Goal: Information Seeking & Learning: Learn about a topic

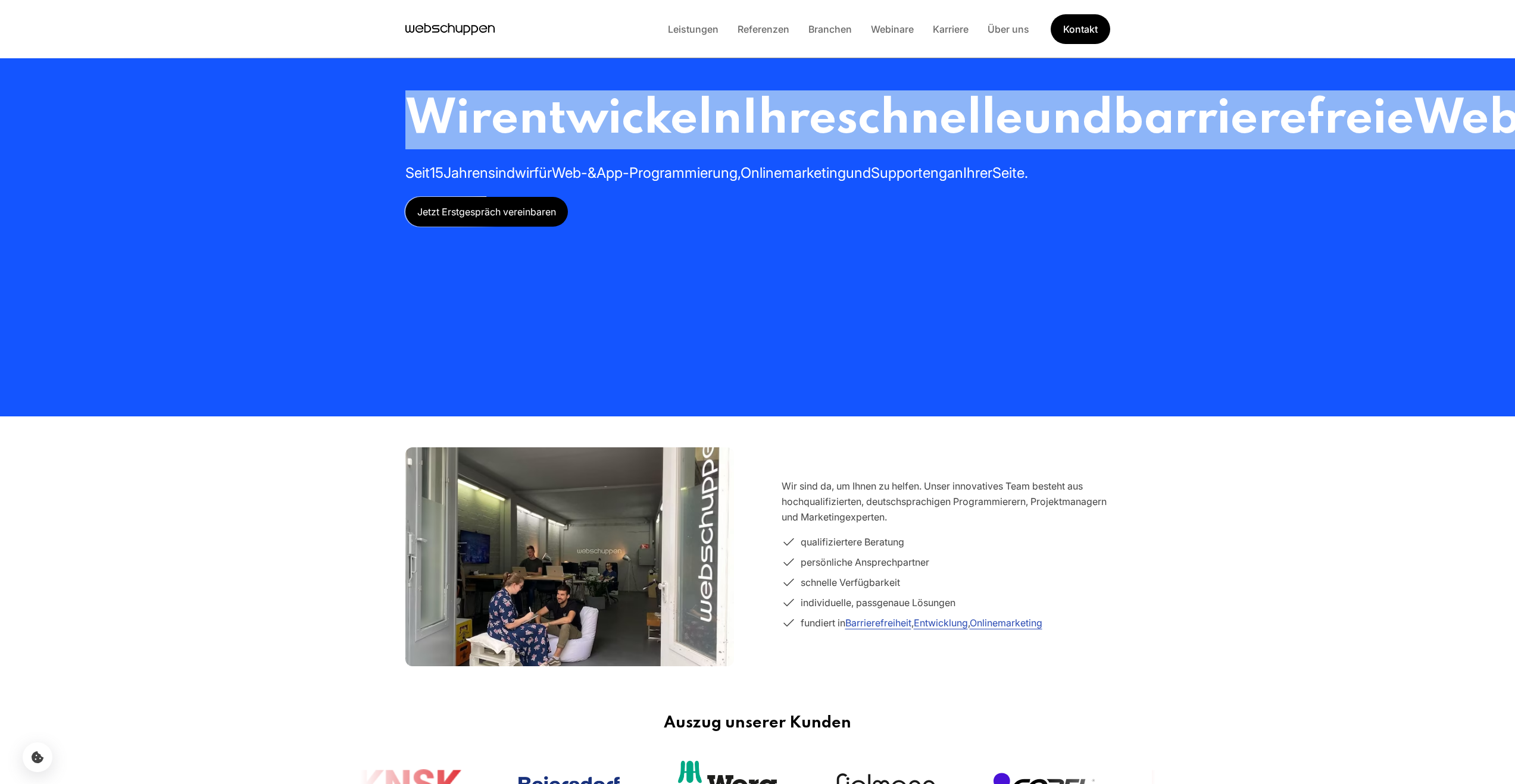
drag, startPoint x: 834, startPoint y: 239, endPoint x: 427, endPoint y: 127, distance: 422.1
click at [427, 127] on h1 "Wir entwickeln Ihre schnelle und barrierefreie Webseite oder App" at bounding box center [1119, 119] width 1428 height 59
copy h1 "Wir entwickeln Ihre schnelle und barrierefreie Webseite oder App"
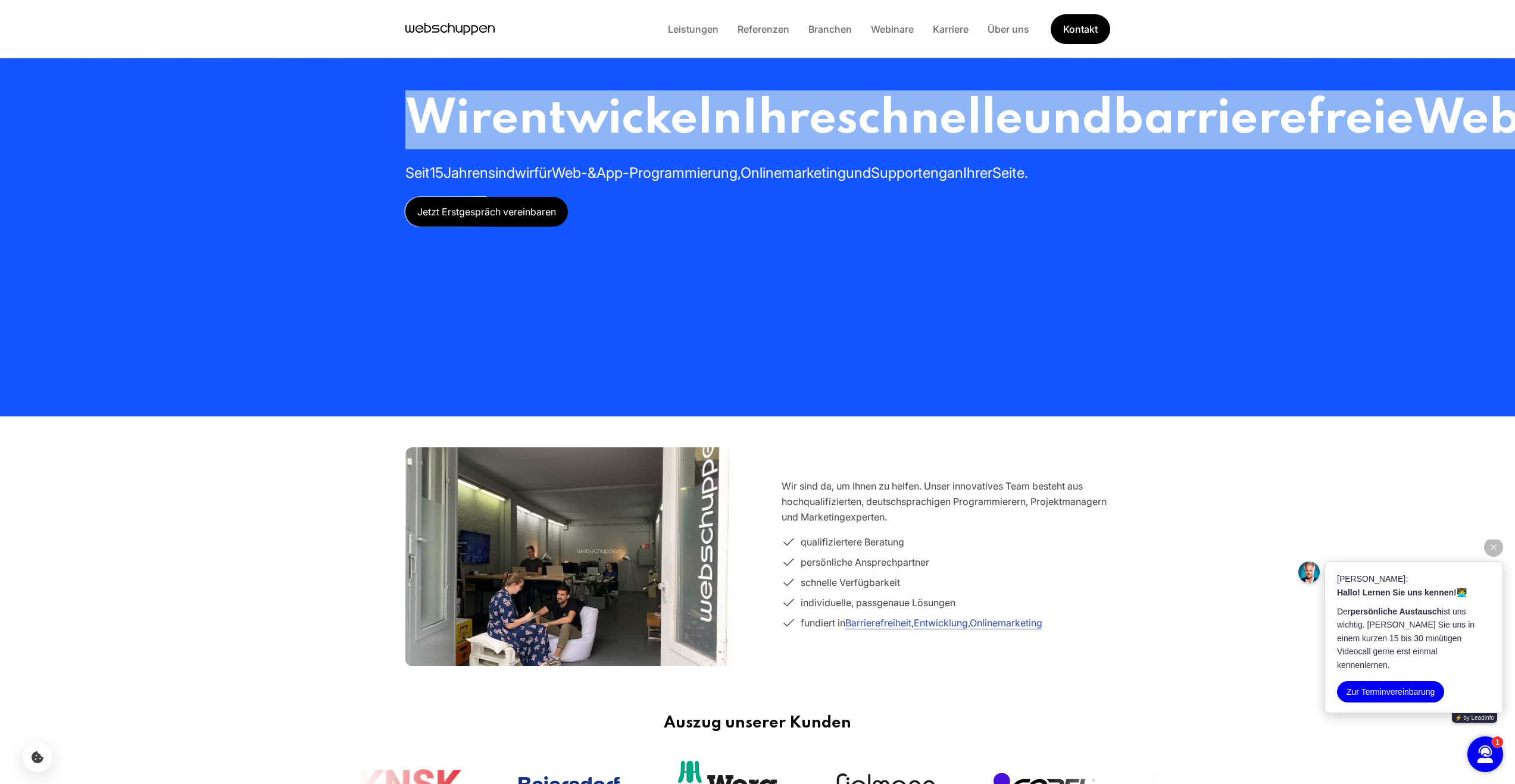
click at [1112, 144] on span "barrierefreie" at bounding box center [1263, 120] width 301 height 48
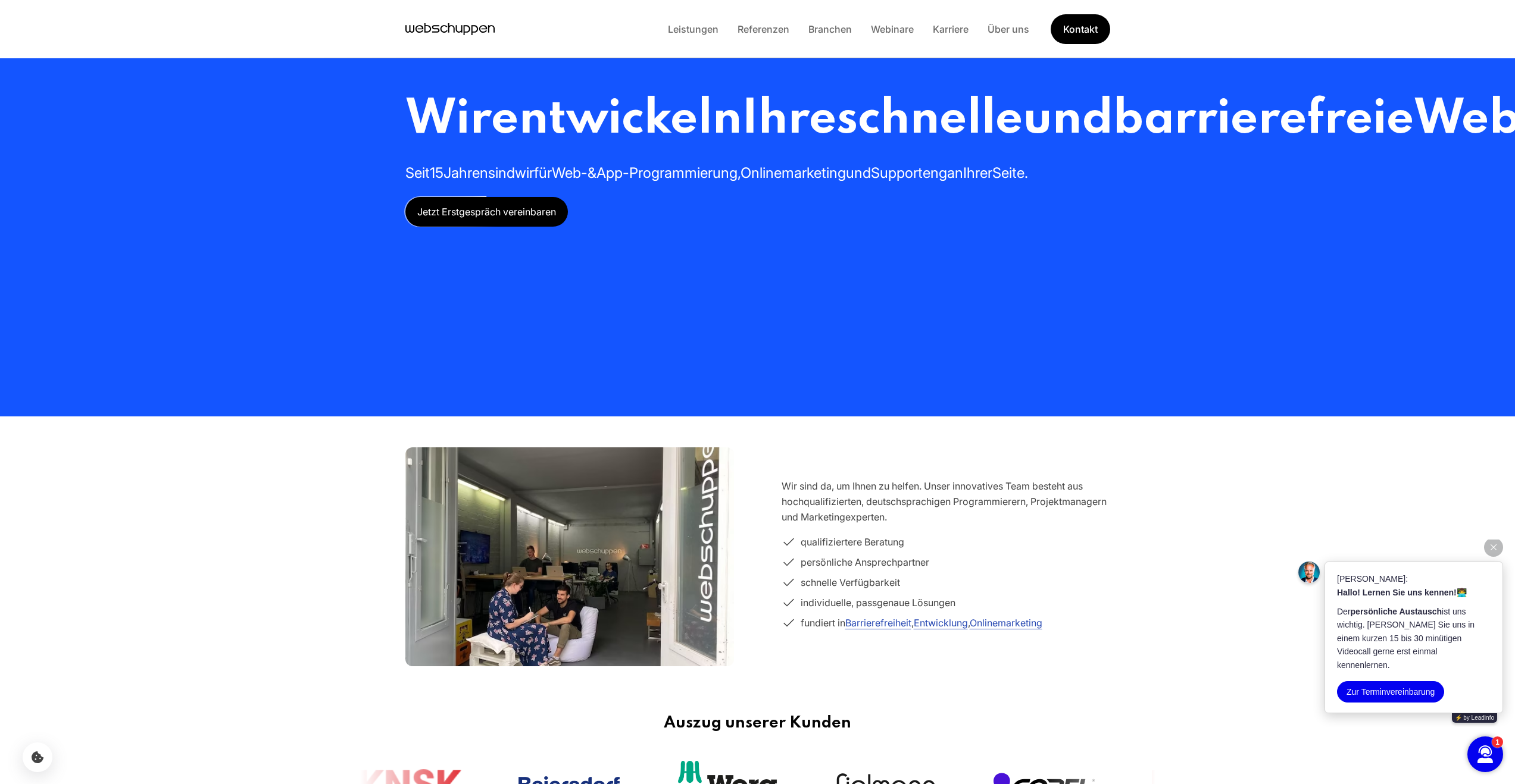
click at [1112, 144] on span "barrierefreie" at bounding box center [1263, 120] width 301 height 48
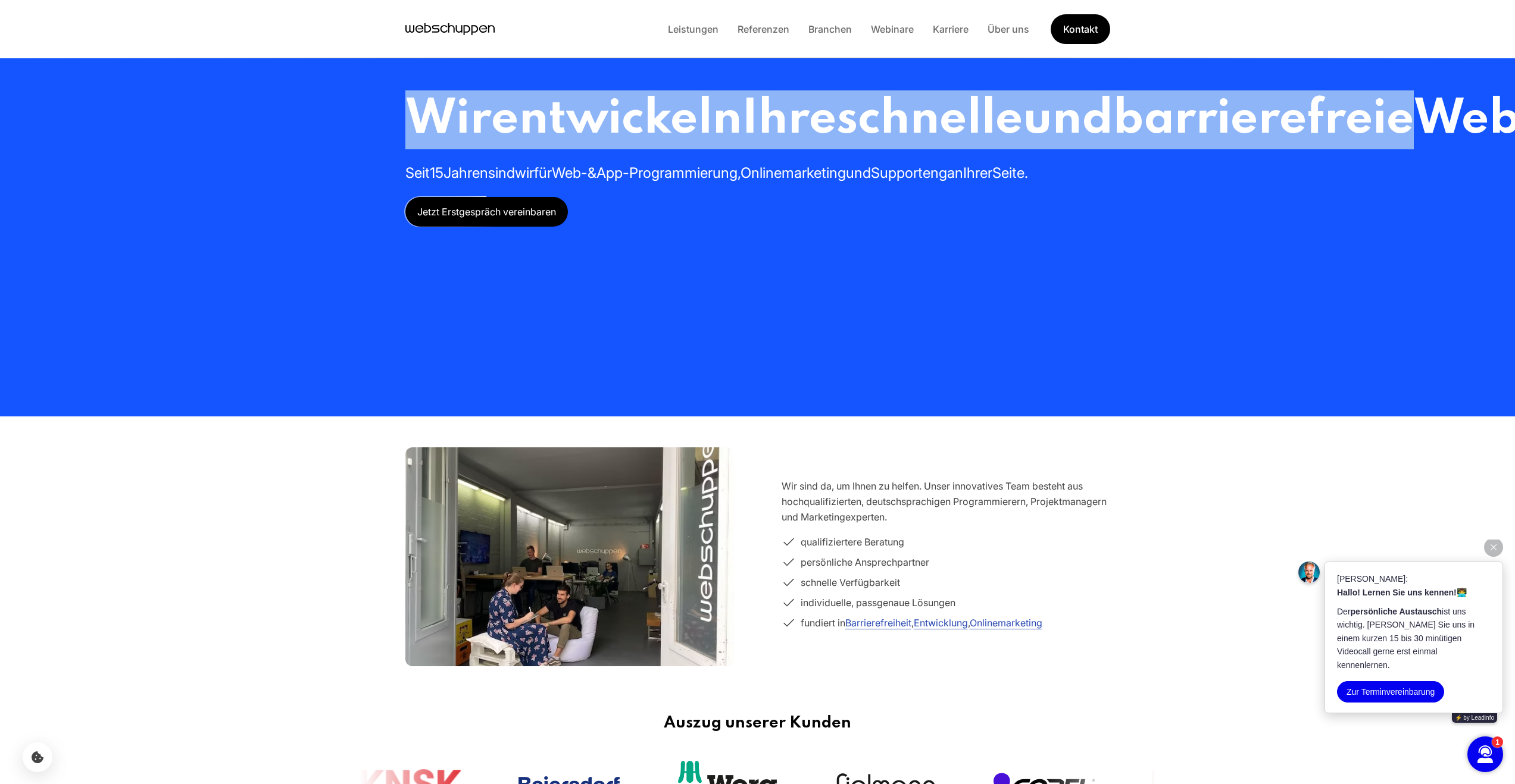
drag, startPoint x: 415, startPoint y: 121, endPoint x: 988, endPoint y: 182, distance: 576.2
click at [988, 149] on h1 "Wir entwickeln Ihre schnelle und barrierefreie Webseite oder App" at bounding box center [1119, 119] width 1428 height 59
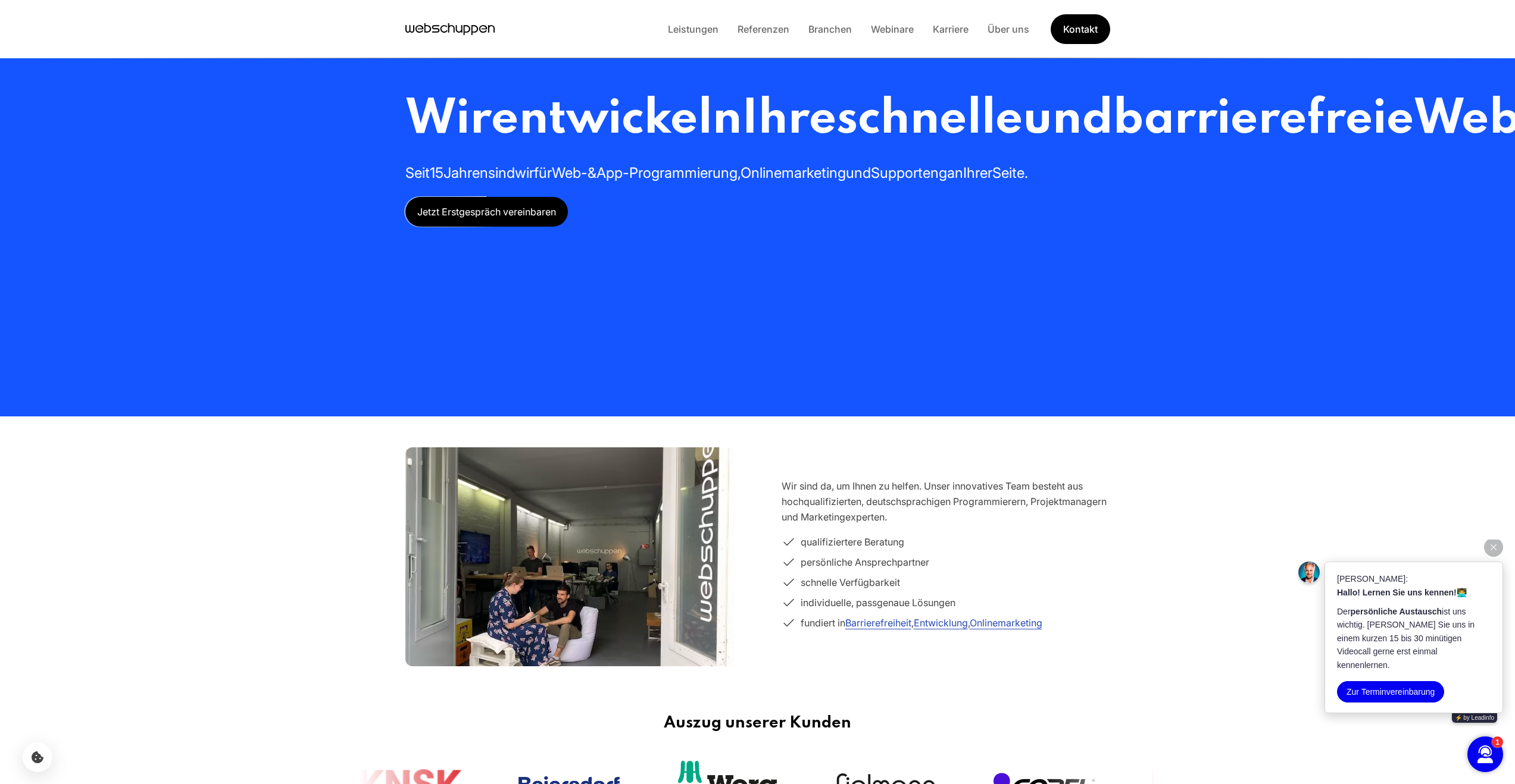
click at [851, 149] on h1 "Wir entwickeln Ihre schnelle und barrierefreie Webseite oder App" at bounding box center [1119, 119] width 1428 height 59
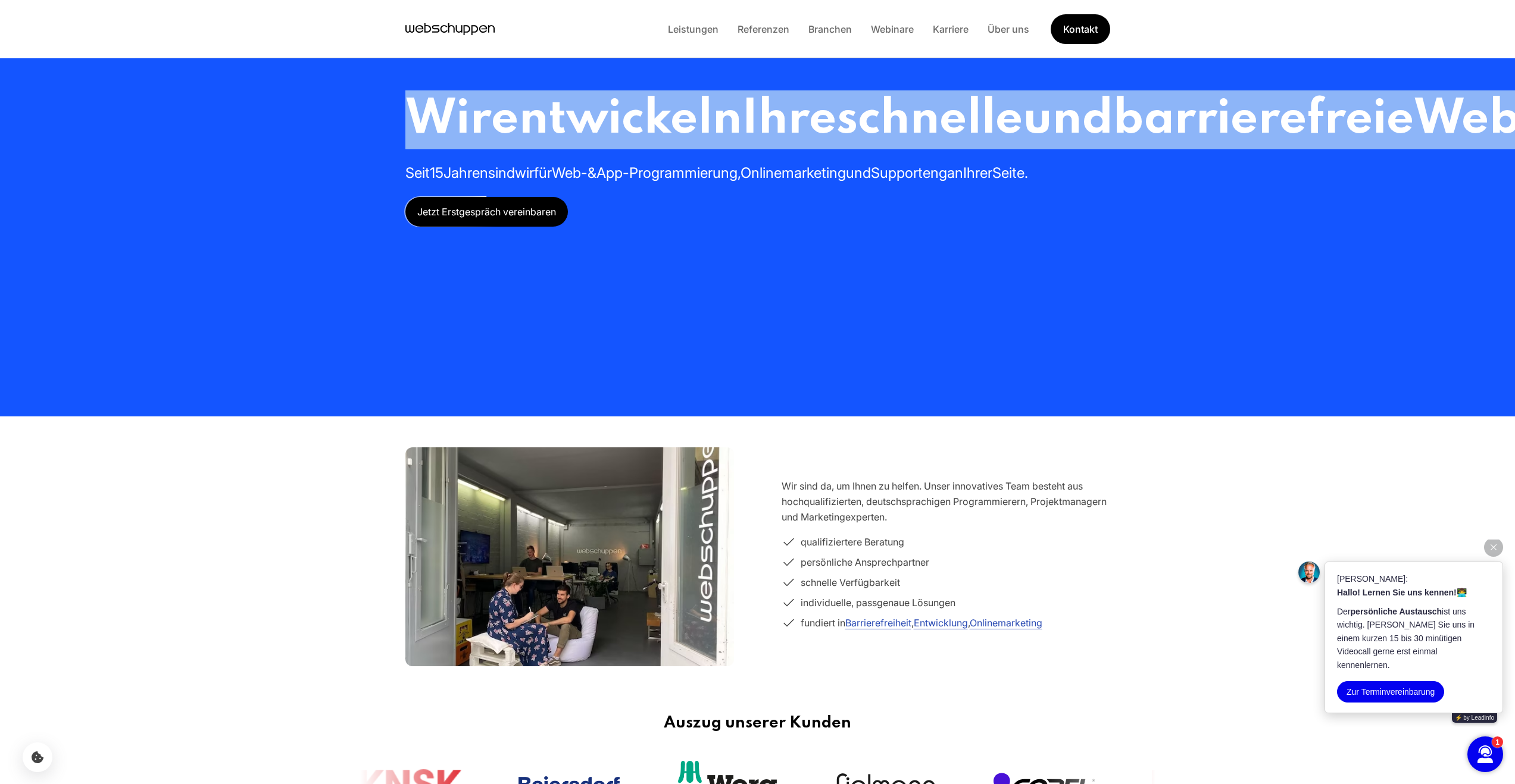
drag, startPoint x: 845, startPoint y: 242, endPoint x: 424, endPoint y: 128, distance: 436.2
click at [425, 128] on h1 "Wir entwickeln Ihre schnelle und barrierefreie Webseite oder App" at bounding box center [1119, 119] width 1428 height 59
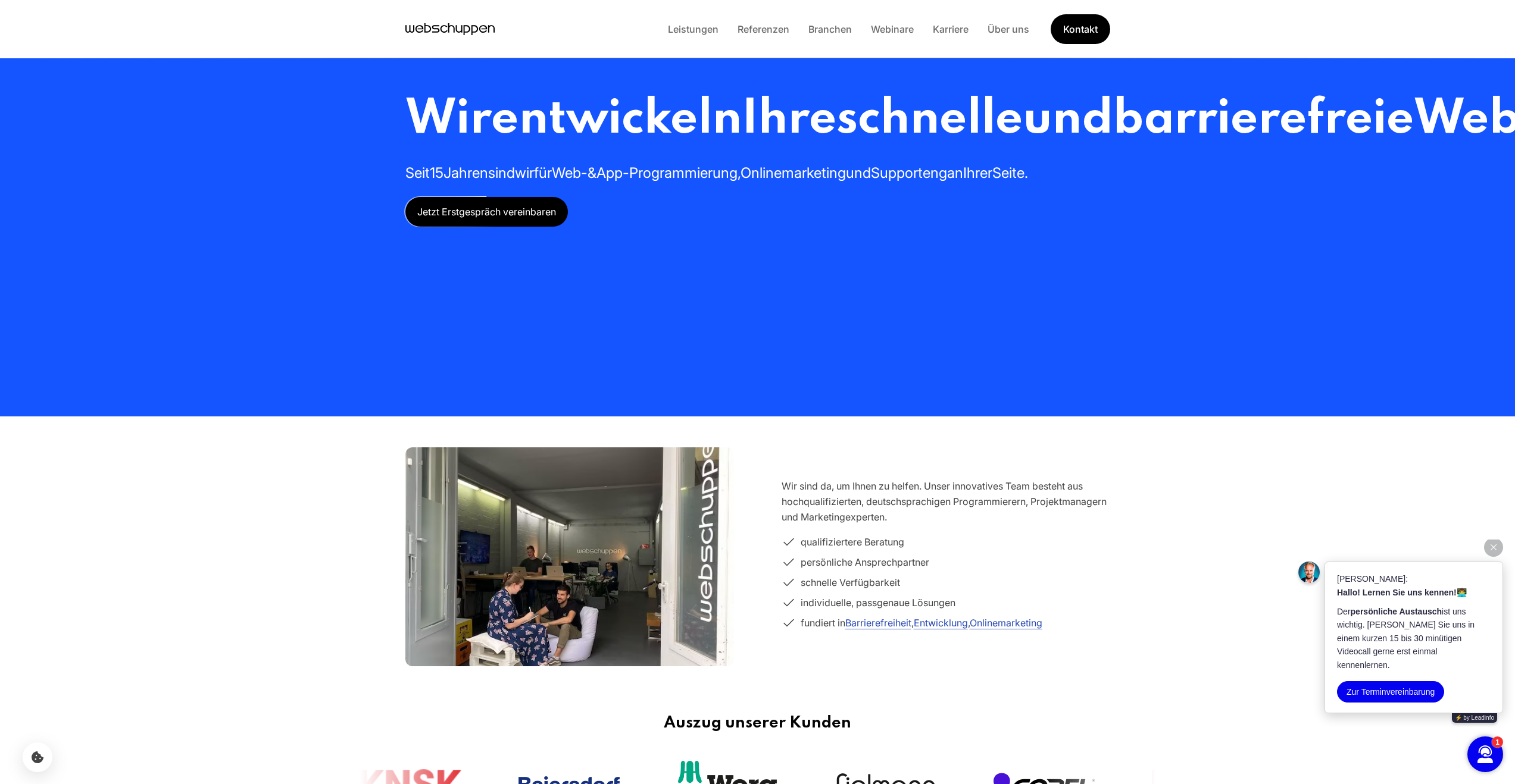
click at [1413, 144] on span "Webseite" at bounding box center [1520, 120] width 214 height 48
